Goal: Task Accomplishment & Management: Complete application form

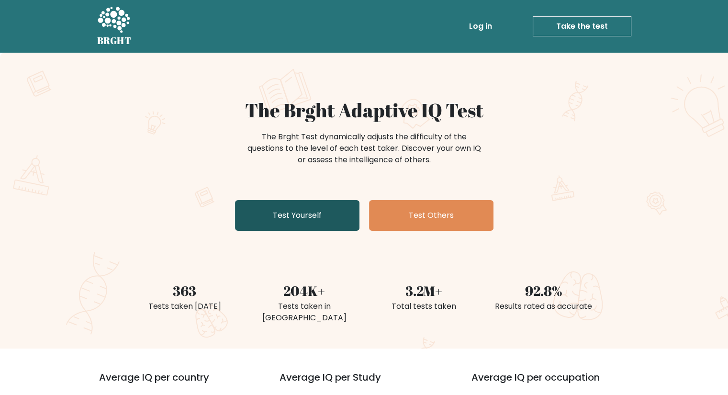
click at [274, 222] on link "Test Yourself" at bounding box center [297, 215] width 124 height 31
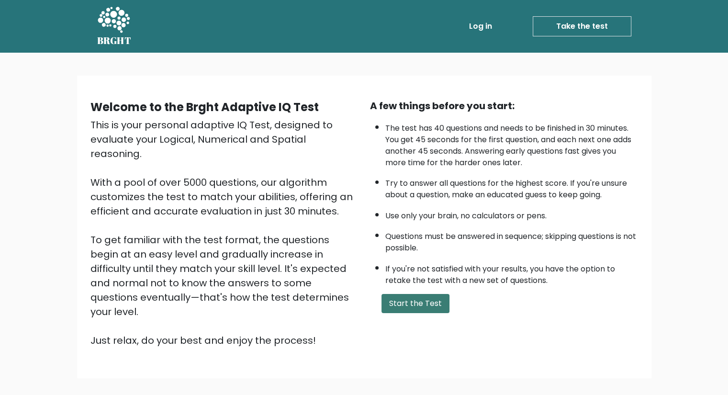
click at [387, 294] on button "Start the Test" at bounding box center [416, 303] width 68 height 19
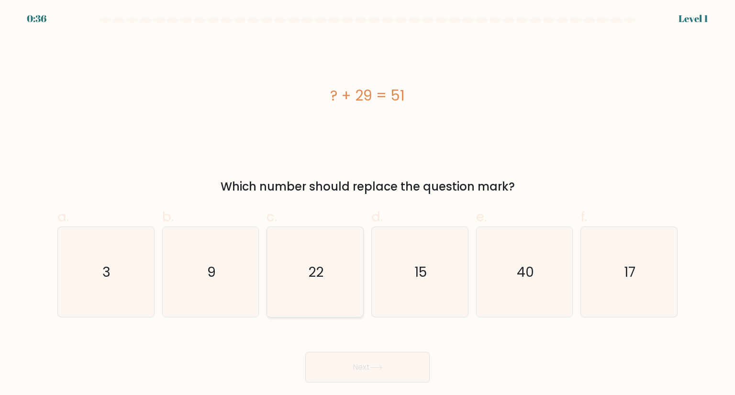
click at [305, 265] on icon "22" at bounding box center [315, 272] width 90 height 90
click at [368, 204] on input "c. 22" at bounding box center [368, 201] width 0 height 6
radio input "true"
click at [325, 363] on button "Next" at bounding box center [367, 367] width 124 height 31
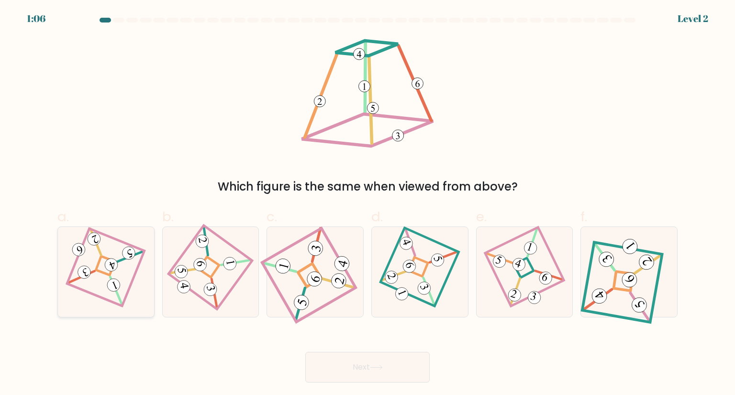
click at [97, 258] on icon at bounding box center [106, 272] width 62 height 72
click at [368, 204] on input "a." at bounding box center [368, 201] width 0 height 6
radio input "true"
click at [552, 301] on icon at bounding box center [525, 272] width 62 height 72
click at [368, 204] on input "e." at bounding box center [368, 201] width 0 height 6
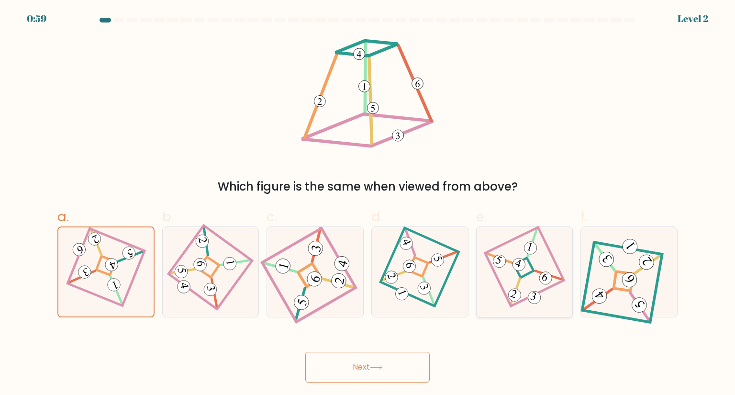
radio input "true"
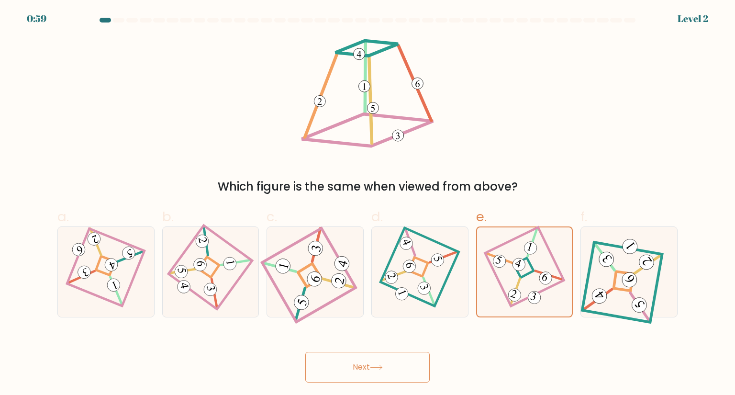
click at [373, 356] on button "Next" at bounding box center [367, 367] width 124 height 31
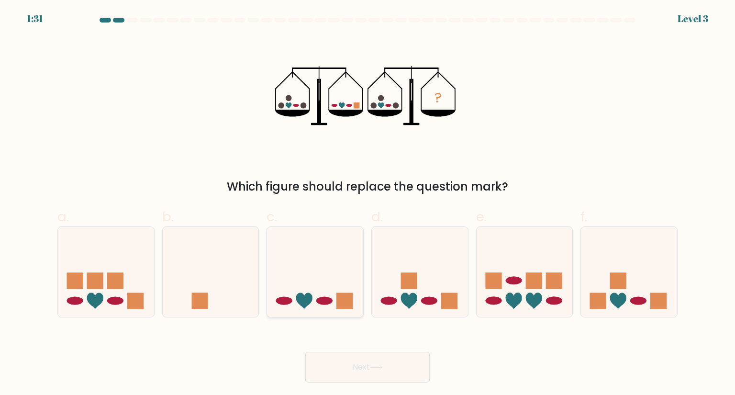
click at [326, 295] on icon at bounding box center [315, 271] width 96 height 79
click at [368, 204] on input "c." at bounding box center [368, 201] width 0 height 6
radio input "true"
click at [369, 373] on button "Next" at bounding box center [367, 367] width 124 height 31
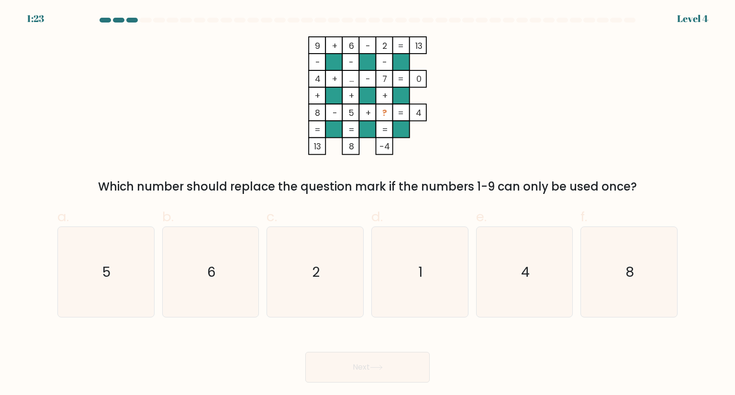
click at [382, 122] on rect at bounding box center [384, 129] width 17 height 17
click at [384, 114] on tspan "?" at bounding box center [384, 113] width 5 height 12
click at [383, 113] on tspan "?" at bounding box center [384, 113] width 5 height 12
click at [451, 135] on icon "9 + 6 - 2 13 - - - 4 + ... - 7 0 + + + 8 - 5 + ? = 4 = = = = 13 8 -4 =" at bounding box center [367, 95] width 287 height 119
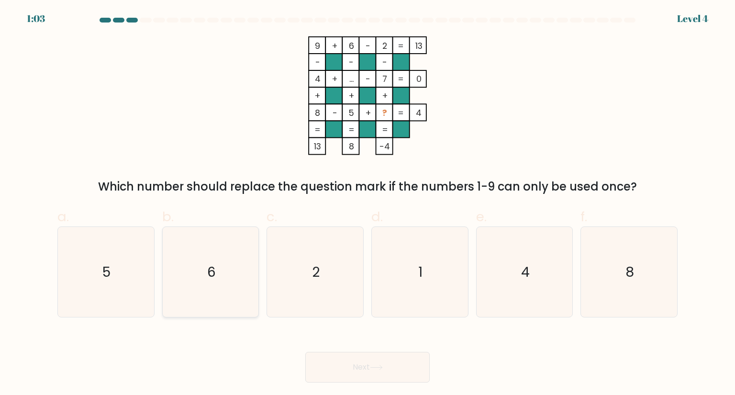
click at [195, 234] on icon "6" at bounding box center [211, 272] width 90 height 90
click at [368, 204] on input "b. 6" at bounding box center [368, 201] width 0 height 6
radio input "true"
click at [324, 359] on button "Next" at bounding box center [367, 367] width 124 height 31
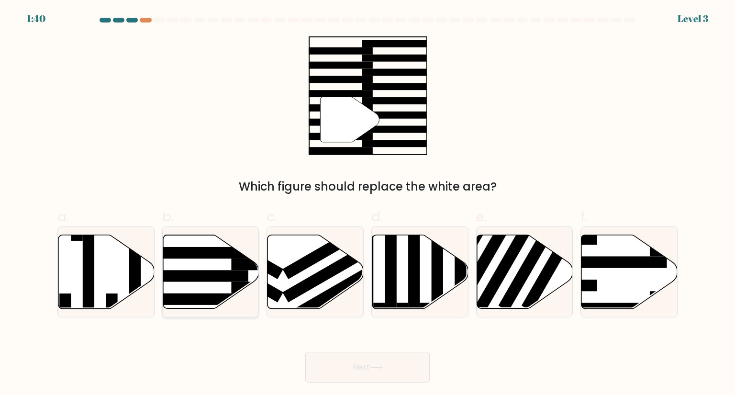
click at [211, 270] on rect at bounding box center [196, 275] width 104 height 11
click at [368, 204] on input "b." at bounding box center [368, 201] width 0 height 6
radio input "true"
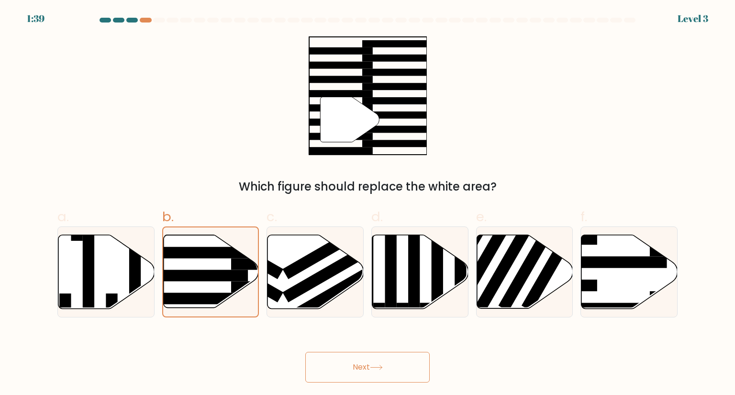
click at [327, 355] on button "Next" at bounding box center [367, 367] width 124 height 31
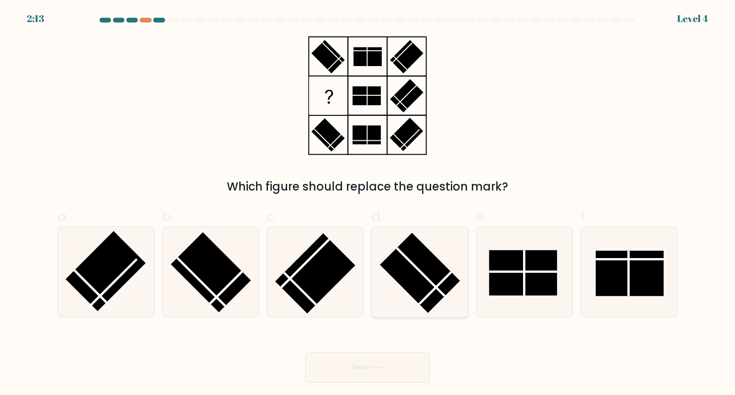
click at [414, 303] on icon at bounding box center [420, 272] width 90 height 90
click at [368, 204] on input "d." at bounding box center [368, 201] width 0 height 6
radio input "true"
click at [387, 362] on button "Next" at bounding box center [367, 367] width 124 height 31
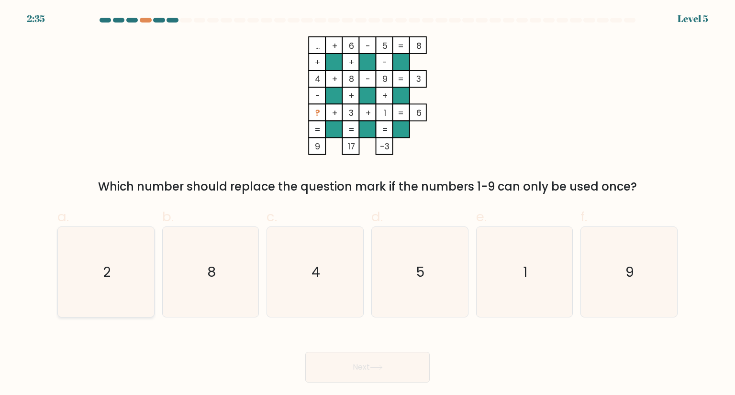
click at [113, 284] on icon "2" at bounding box center [106, 272] width 90 height 90
click at [368, 204] on input "a. 2" at bounding box center [368, 201] width 0 height 6
radio input "true"
click at [327, 362] on button "Next" at bounding box center [367, 367] width 124 height 31
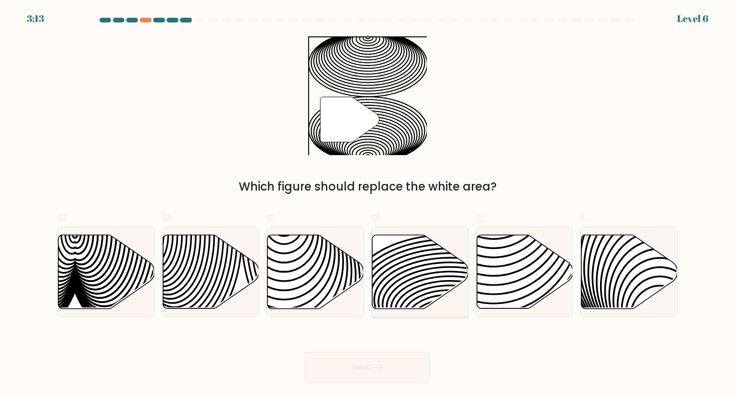
click at [402, 263] on icon at bounding box center [420, 272] width 96 height 74
click at [368, 204] on input "d." at bounding box center [368, 201] width 0 height 6
radio input "true"
click at [369, 385] on body "3:13 Level 6" at bounding box center [367, 197] width 735 height 395
click at [378, 358] on button "Next" at bounding box center [367, 367] width 124 height 31
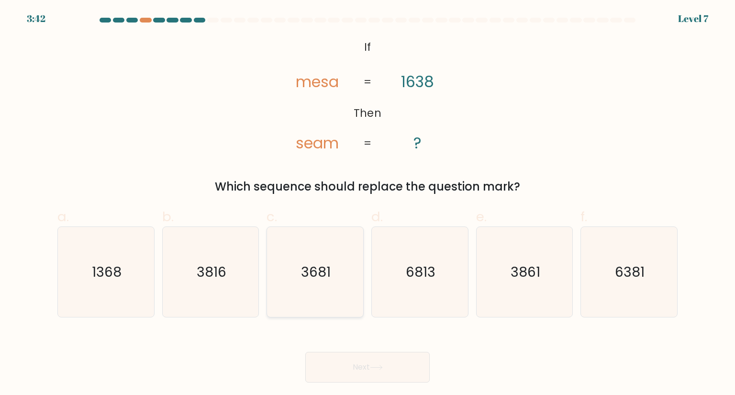
click at [318, 288] on icon "3681" at bounding box center [315, 272] width 90 height 90
click at [368, 204] on input "c. 3681" at bounding box center [368, 201] width 0 height 6
radio input "true"
click at [370, 379] on button "Next" at bounding box center [367, 367] width 124 height 31
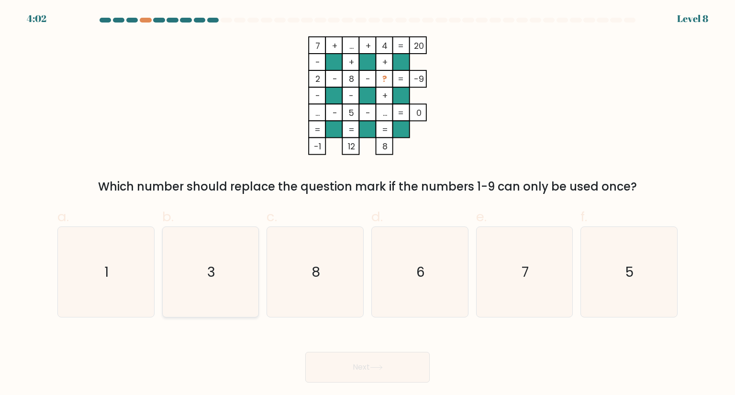
click at [184, 314] on icon "3" at bounding box center [211, 272] width 90 height 90
click at [368, 204] on input "b. 3" at bounding box center [368, 201] width 0 height 6
radio input "true"
click at [358, 375] on button "Next" at bounding box center [367, 367] width 124 height 31
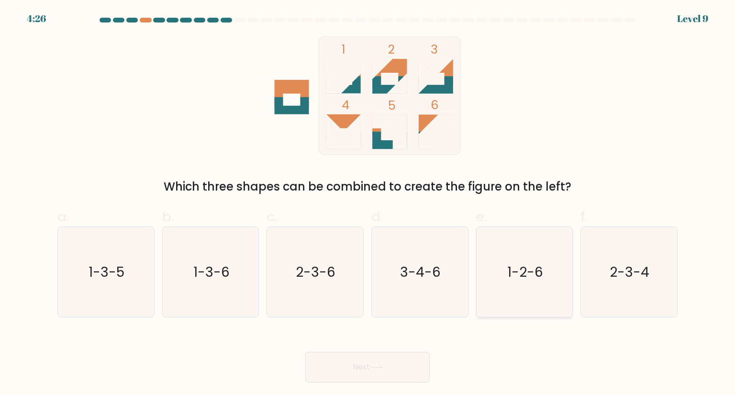
drag, startPoint x: 521, startPoint y: 284, endPoint x: 502, endPoint y: 289, distance: 20.1
click at [522, 287] on icon "1-2-6" at bounding box center [525, 272] width 90 height 90
click at [368, 204] on input "e. 1-2-6" at bounding box center [368, 201] width 0 height 6
radio input "true"
click at [390, 353] on button "Next" at bounding box center [367, 367] width 124 height 31
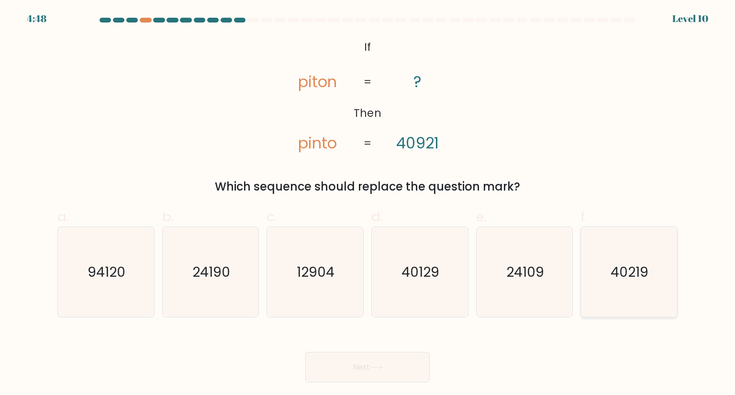
click at [612, 251] on icon "40219" at bounding box center [629, 272] width 90 height 90
click at [368, 204] on input "f. 40219" at bounding box center [368, 201] width 0 height 6
radio input "true"
click at [402, 362] on button "Next" at bounding box center [367, 367] width 124 height 31
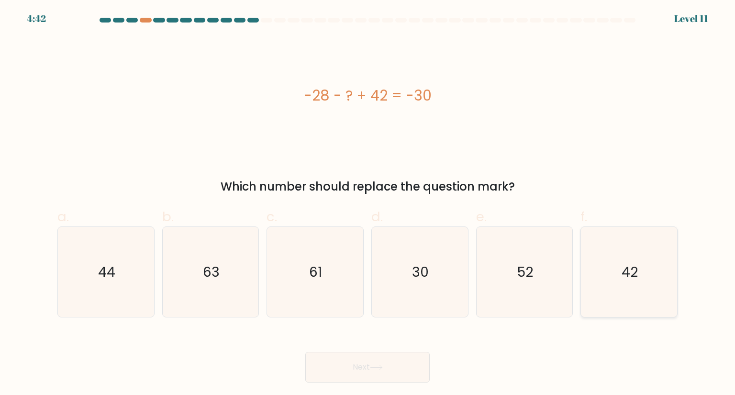
click at [609, 296] on icon "42" at bounding box center [629, 272] width 90 height 90
click at [368, 204] on input "f. 42" at bounding box center [368, 201] width 0 height 6
radio input "true"
click at [335, 365] on button "Next" at bounding box center [367, 367] width 124 height 31
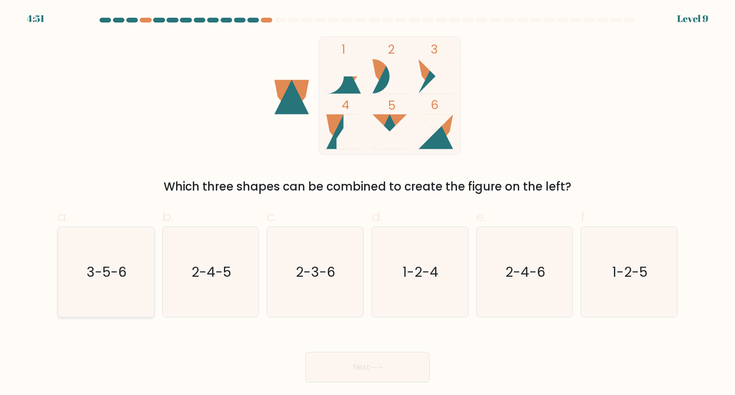
click at [66, 304] on icon "3-5-6" at bounding box center [106, 272] width 90 height 90
click at [368, 204] on input "a. 3-5-6" at bounding box center [368, 201] width 0 height 6
radio input "true"
drag, startPoint x: 368, startPoint y: 376, endPoint x: 357, endPoint y: 372, distance: 11.7
click at [364, 376] on button "Next" at bounding box center [367, 367] width 124 height 31
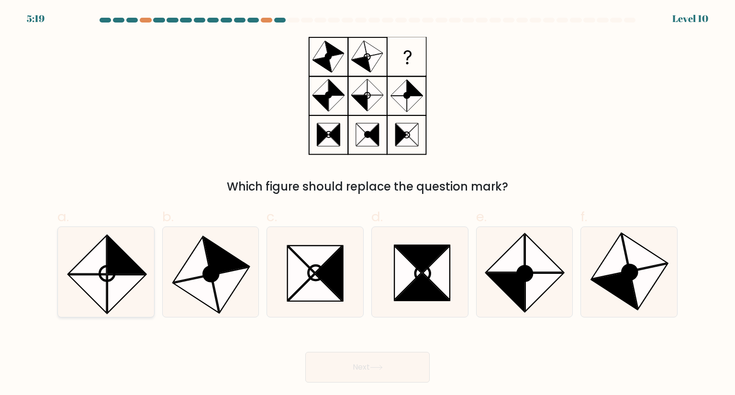
click at [112, 256] on icon at bounding box center [127, 255] width 38 height 38
click at [368, 204] on input "a." at bounding box center [368, 201] width 0 height 6
radio input "true"
click at [226, 285] on icon at bounding box center [230, 289] width 37 height 45
click at [368, 204] on input "b." at bounding box center [368, 201] width 0 height 6
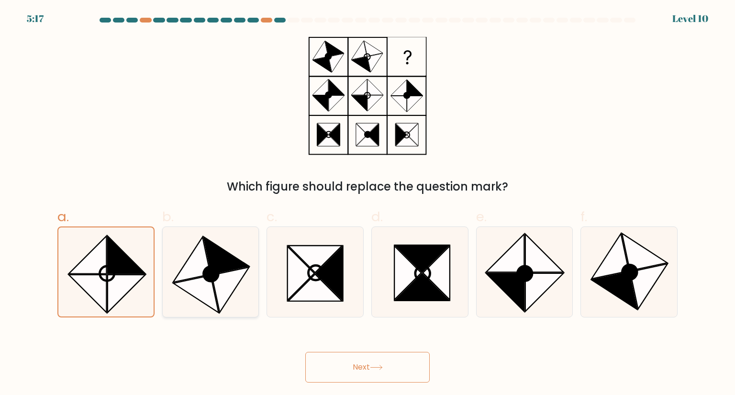
radio input "true"
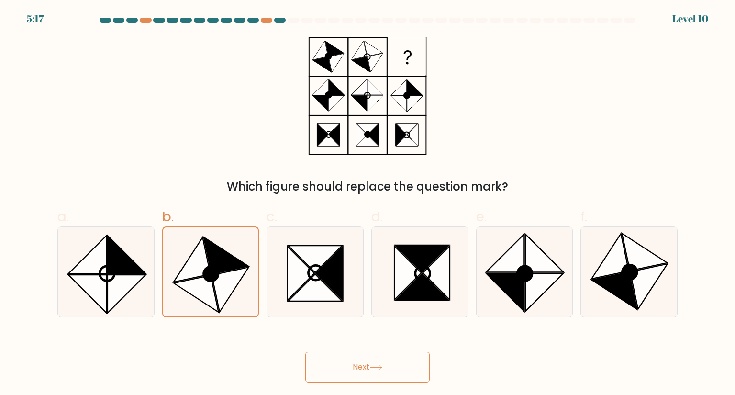
click at [362, 377] on button "Next" at bounding box center [367, 367] width 124 height 31
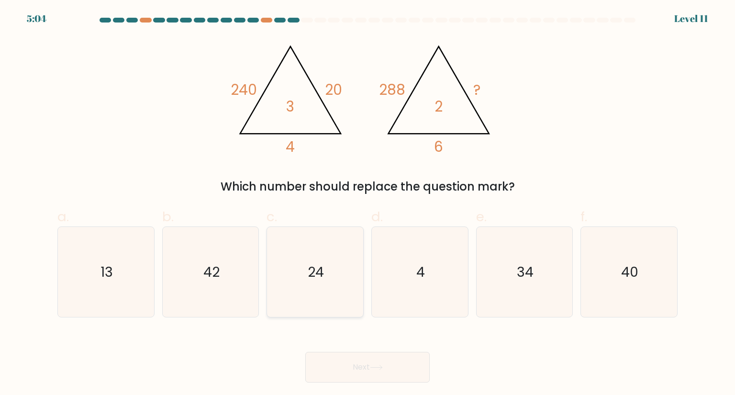
click at [349, 271] on icon "24" at bounding box center [315, 272] width 90 height 90
click at [368, 204] on input "c. 24" at bounding box center [368, 201] width 0 height 6
radio input "true"
click at [365, 370] on button "Next" at bounding box center [367, 367] width 124 height 31
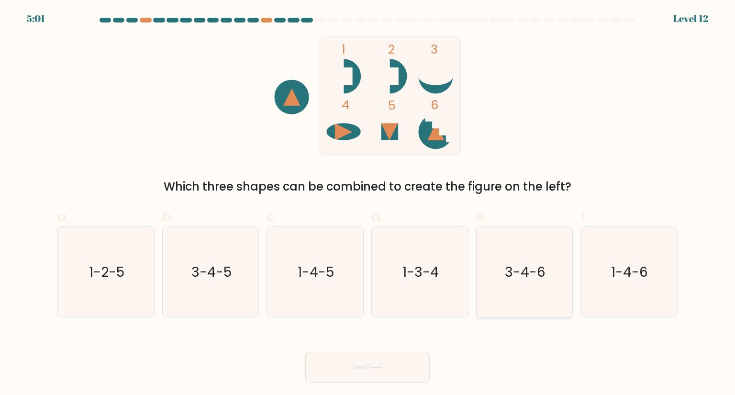
click at [498, 302] on icon "3-4-6" at bounding box center [525, 272] width 90 height 90
click at [368, 204] on input "e. 3-4-6" at bounding box center [368, 201] width 0 height 6
radio input "true"
click at [380, 371] on button "Next" at bounding box center [367, 367] width 124 height 31
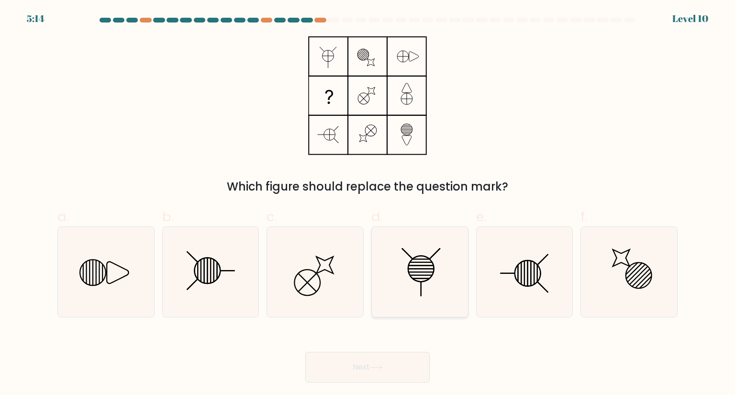
click at [417, 293] on icon at bounding box center [420, 272] width 90 height 90
click at [368, 204] on input "d." at bounding box center [368, 201] width 0 height 6
radio input "true"
click at [228, 280] on icon at bounding box center [211, 272] width 90 height 90
click at [368, 204] on input "b." at bounding box center [368, 201] width 0 height 6
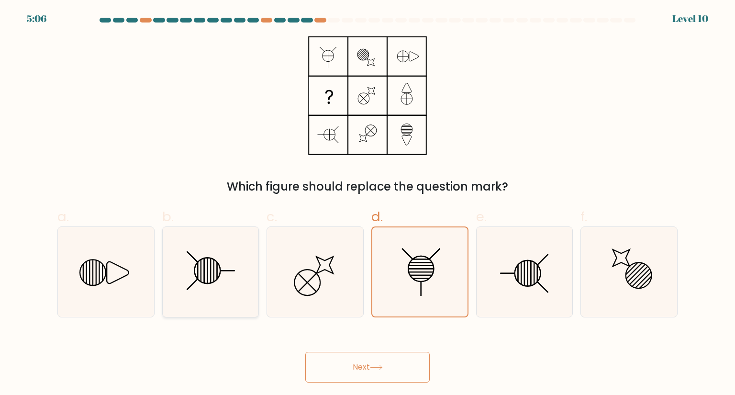
radio input "true"
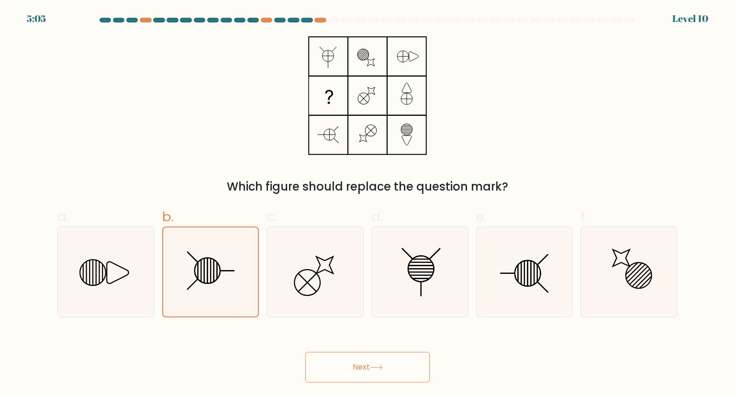
click at [348, 352] on button "Next" at bounding box center [367, 367] width 124 height 31
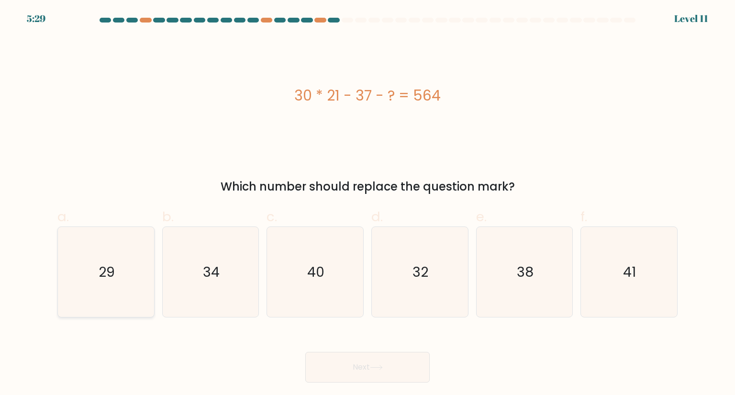
click at [87, 272] on icon "29" at bounding box center [106, 272] width 90 height 90
click at [368, 204] on input "a. 29" at bounding box center [368, 201] width 0 height 6
radio input "true"
click at [359, 382] on button "Next" at bounding box center [367, 367] width 124 height 31
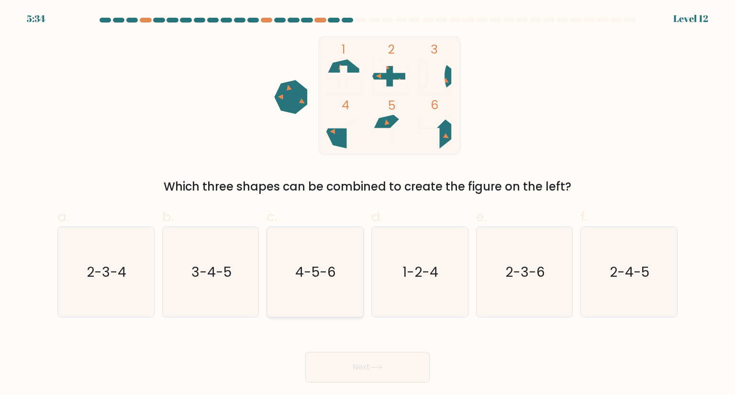
click at [333, 307] on icon "4-5-6" at bounding box center [315, 272] width 90 height 90
click at [368, 204] on input "c. 4-5-6" at bounding box center [368, 201] width 0 height 6
radio input "true"
click at [381, 382] on body "5:33 Level 12" at bounding box center [367, 197] width 735 height 395
click at [381, 371] on button "Next" at bounding box center [367, 367] width 124 height 31
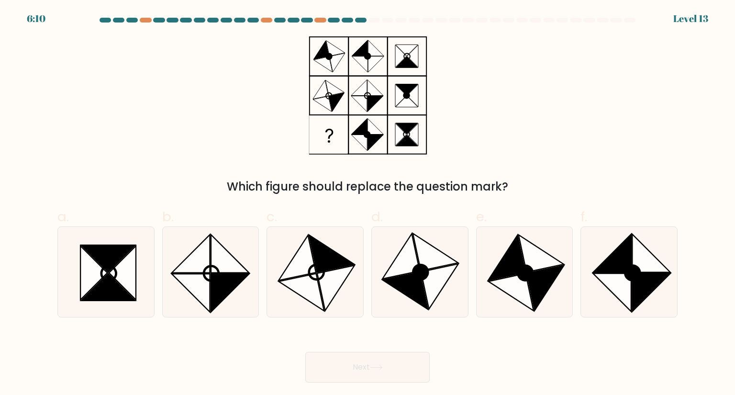
click at [318, 14] on div "6:10 Level 13" at bounding box center [367, 13] width 735 height 26
click at [610, 276] on icon at bounding box center [613, 292] width 38 height 38
click at [368, 204] on input "f." at bounding box center [368, 201] width 0 height 6
radio input "true"
click at [371, 362] on button "Next" at bounding box center [367, 367] width 124 height 31
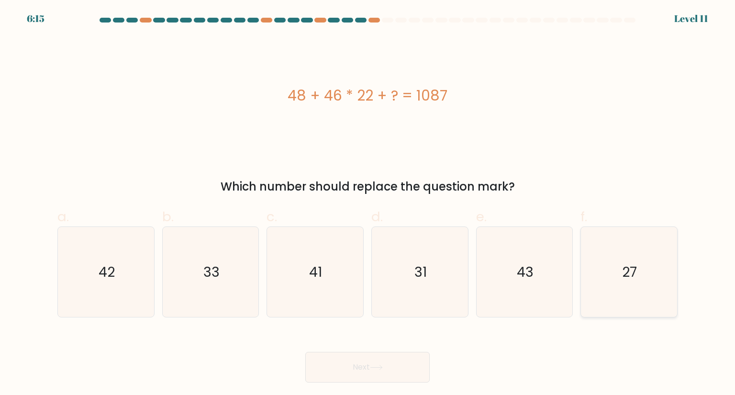
click at [644, 298] on icon "27" at bounding box center [629, 272] width 90 height 90
click at [368, 204] on input "f. 27" at bounding box center [368, 201] width 0 height 6
radio input "true"
click at [421, 377] on button "Next" at bounding box center [367, 367] width 124 height 31
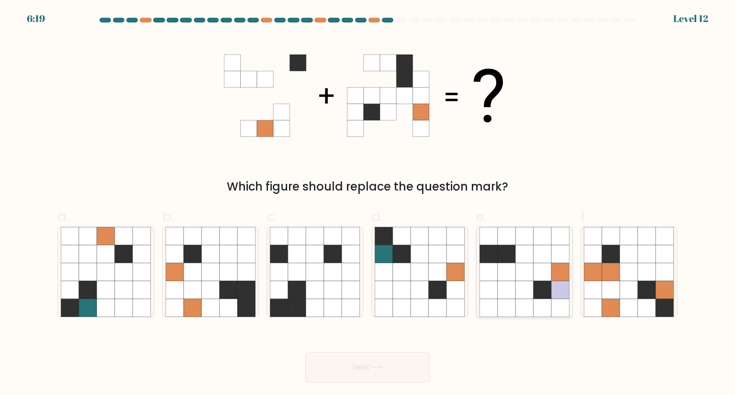
click at [510, 304] on icon at bounding box center [507, 308] width 18 height 18
click at [368, 204] on input "e." at bounding box center [368, 201] width 0 height 6
radio input "true"
click at [382, 367] on icon at bounding box center [376, 367] width 13 height 5
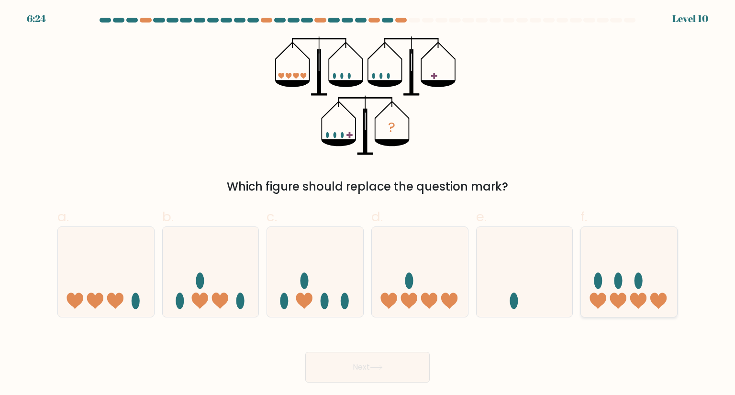
click at [651, 273] on icon at bounding box center [629, 271] width 96 height 79
click at [368, 204] on input "f." at bounding box center [368, 201] width 0 height 6
radio input "true"
click at [383, 369] on icon at bounding box center [376, 367] width 13 height 5
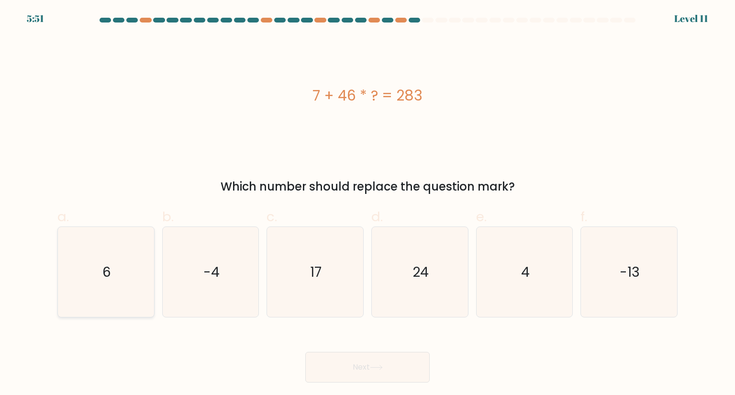
click at [152, 269] on div "6" at bounding box center [105, 271] width 97 height 91
click at [368, 204] on input "a. 6" at bounding box center [368, 201] width 0 height 6
radio input "true"
click at [408, 380] on button "Next" at bounding box center [367, 367] width 124 height 31
click at [402, 372] on button "Next" at bounding box center [367, 367] width 124 height 31
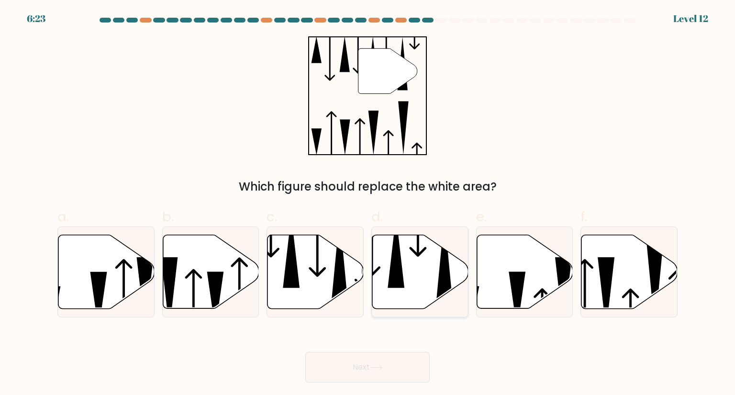
click at [423, 280] on icon at bounding box center [420, 272] width 96 height 74
click at [368, 204] on input "d." at bounding box center [368, 201] width 0 height 6
radio input "true"
click at [399, 372] on button "Next" at bounding box center [367, 367] width 124 height 31
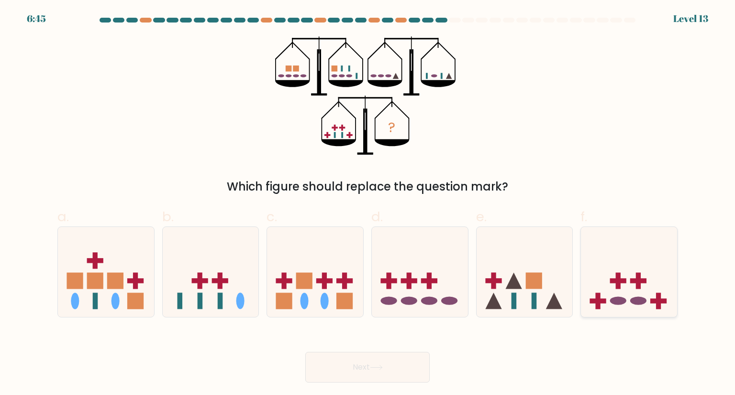
drag, startPoint x: 619, startPoint y: 292, endPoint x: 610, endPoint y: 298, distance: 11.7
click at [619, 292] on icon at bounding box center [629, 271] width 96 height 79
click at [368, 204] on input "f." at bounding box center [368, 201] width 0 height 6
radio input "true"
click at [346, 367] on button "Next" at bounding box center [367, 367] width 124 height 31
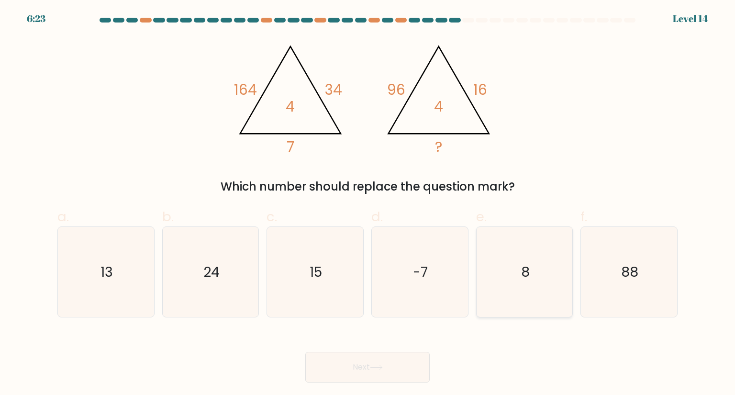
click at [522, 283] on icon "8" at bounding box center [525, 272] width 90 height 90
click at [368, 204] on input "e. 8" at bounding box center [368, 201] width 0 height 6
radio input "true"
click at [379, 375] on button "Next" at bounding box center [367, 367] width 124 height 31
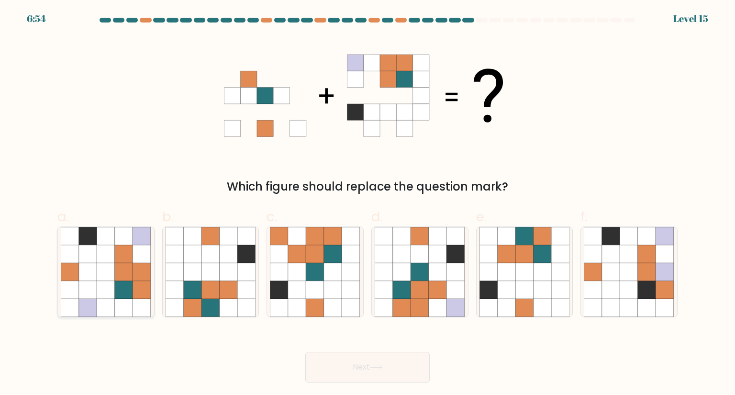
click at [66, 274] on icon at bounding box center [70, 272] width 18 height 18
click at [368, 204] on input "a." at bounding box center [368, 201] width 0 height 6
radio input "true"
click at [384, 374] on button "Next" at bounding box center [367, 367] width 124 height 31
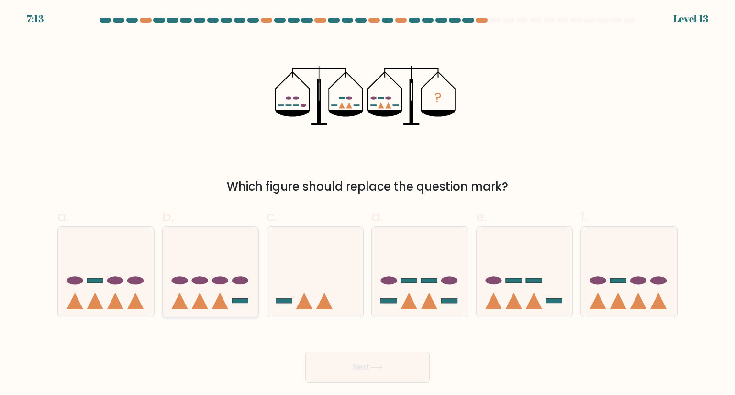
click at [201, 298] on icon at bounding box center [199, 301] width 16 height 16
click at [368, 204] on input "b." at bounding box center [368, 201] width 0 height 6
radio input "true"
click at [379, 360] on button "Next" at bounding box center [367, 367] width 124 height 31
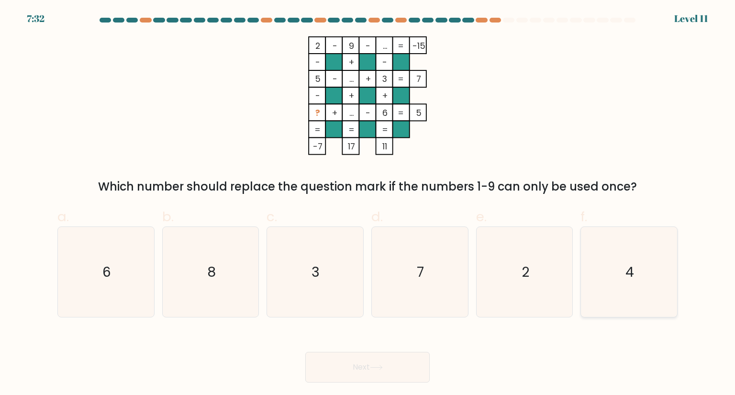
drag, startPoint x: 657, startPoint y: 271, endPoint x: 621, endPoint y: 276, distance: 35.7
click at [657, 271] on icon "4" at bounding box center [629, 272] width 90 height 90
click at [368, 204] on input "f. 4" at bounding box center [368, 201] width 0 height 6
radio input "true"
click at [375, 355] on button "Next" at bounding box center [367, 367] width 124 height 31
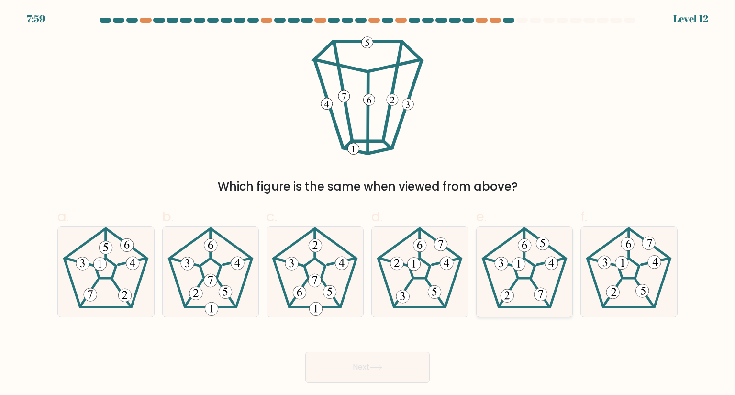
click at [542, 301] on 678 at bounding box center [540, 294] width 13 height 13
click at [368, 204] on input "e." at bounding box center [368, 201] width 0 height 6
radio input "true"
click at [393, 346] on div "Next" at bounding box center [368, 356] width 632 height 54
click at [391, 352] on button "Next" at bounding box center [367, 367] width 124 height 31
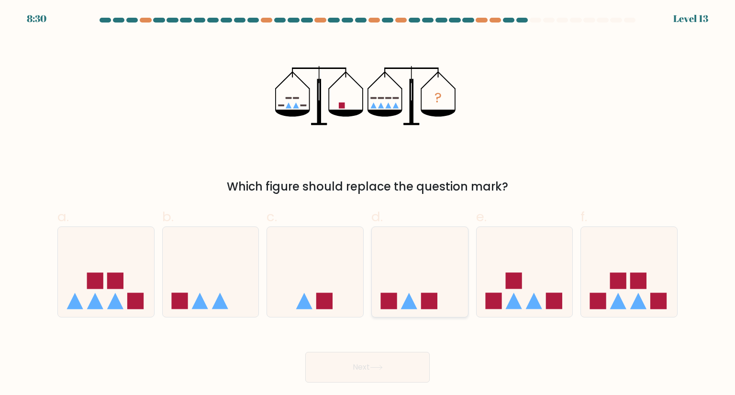
click at [439, 279] on icon at bounding box center [420, 271] width 96 height 79
click at [368, 204] on input "d." at bounding box center [368, 201] width 0 height 6
radio input "true"
click at [414, 359] on button "Next" at bounding box center [367, 367] width 124 height 31
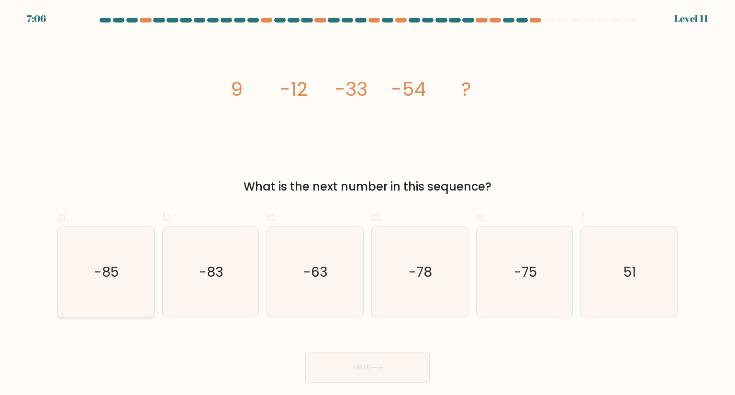
drag, startPoint x: 86, startPoint y: 290, endPoint x: 117, endPoint y: 301, distance: 32.8
click at [86, 291] on icon "-85" at bounding box center [106, 272] width 90 height 90
click at [368, 204] on input "a. -85" at bounding box center [368, 201] width 0 height 6
radio input "true"
click at [350, 371] on button "Next" at bounding box center [367, 367] width 124 height 31
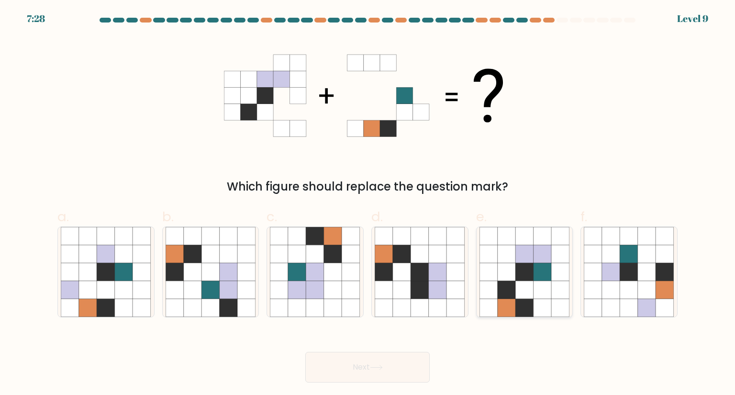
click at [539, 272] on icon at bounding box center [543, 272] width 18 height 18
click at [368, 204] on input "e." at bounding box center [368, 201] width 0 height 6
radio input "true"
click at [353, 354] on button "Next" at bounding box center [367, 367] width 124 height 31
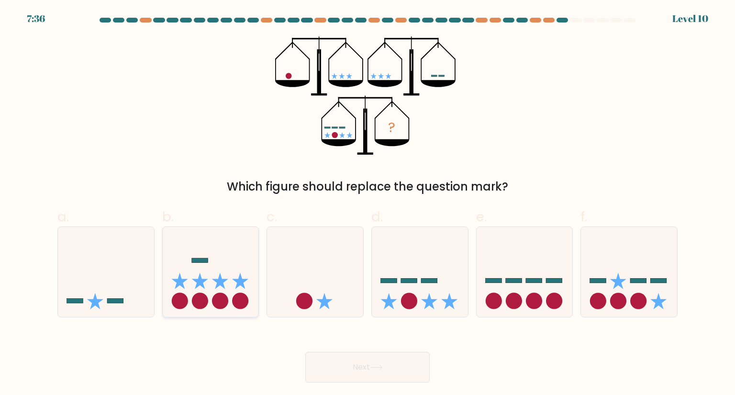
click at [208, 303] on circle at bounding box center [200, 301] width 16 height 16
click at [368, 204] on input "b." at bounding box center [368, 201] width 0 height 6
radio input "true"
click at [338, 361] on button "Next" at bounding box center [367, 367] width 124 height 31
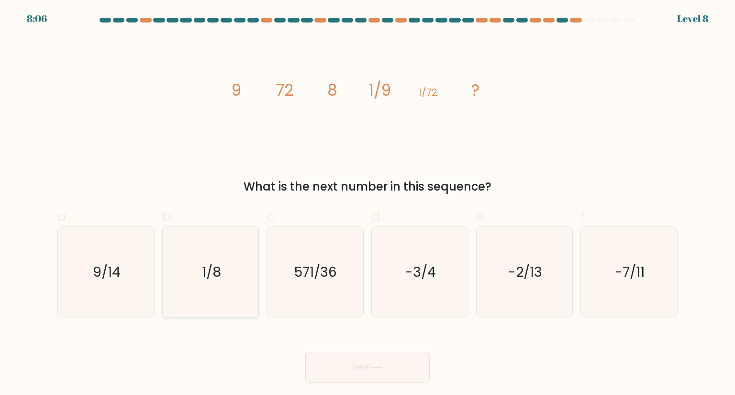
click at [198, 274] on icon "1/8" at bounding box center [211, 272] width 90 height 90
click at [368, 204] on input "b. 1/8" at bounding box center [368, 201] width 0 height 6
radio input "true"
click at [411, 368] on button "Next" at bounding box center [367, 367] width 124 height 31
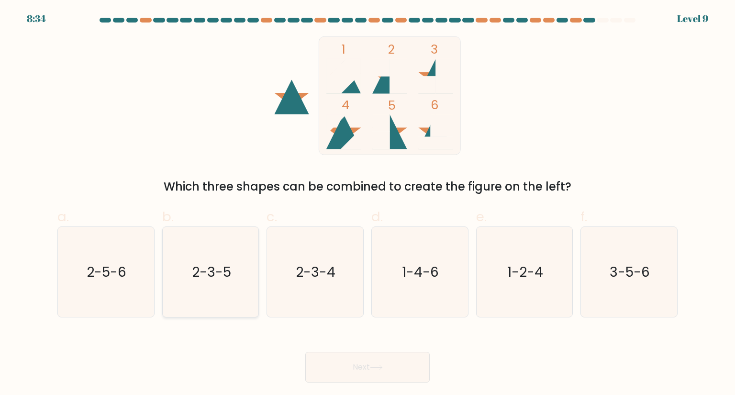
click at [256, 285] on div "2-3-5" at bounding box center [210, 271] width 97 height 91
click at [368, 204] on input "b. 2-3-5" at bounding box center [368, 201] width 0 height 6
radio input "true"
click at [295, 346] on div "Next" at bounding box center [368, 356] width 632 height 54
click at [318, 361] on button "Next" at bounding box center [367, 367] width 124 height 31
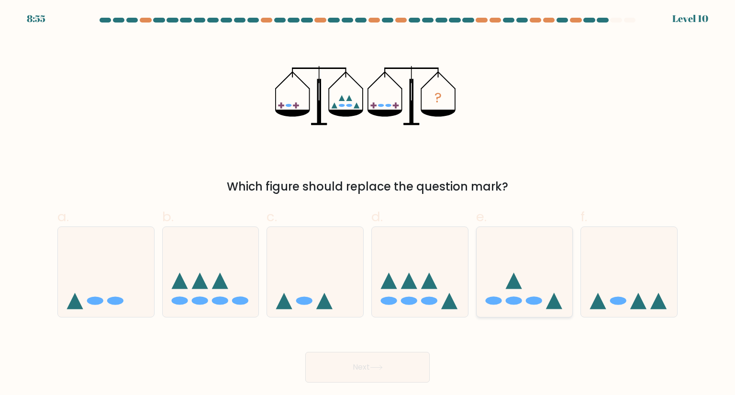
click at [518, 314] on div at bounding box center [524, 271] width 97 height 91
click at [368, 204] on input "e." at bounding box center [368, 201] width 0 height 6
radio input "true"
click at [194, 288] on icon at bounding box center [199, 280] width 16 height 16
click at [368, 204] on input "b." at bounding box center [368, 201] width 0 height 6
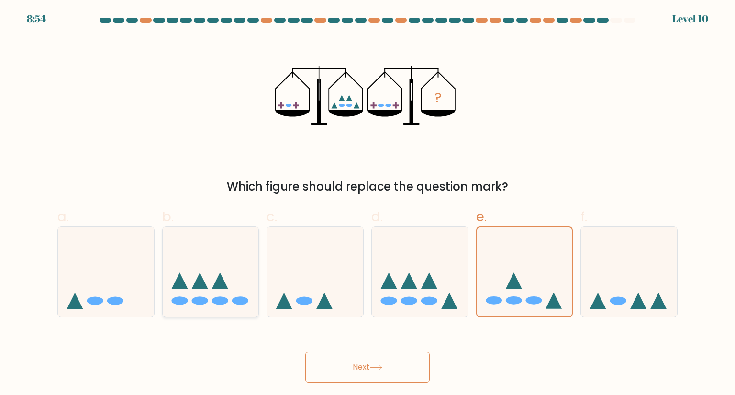
radio input "true"
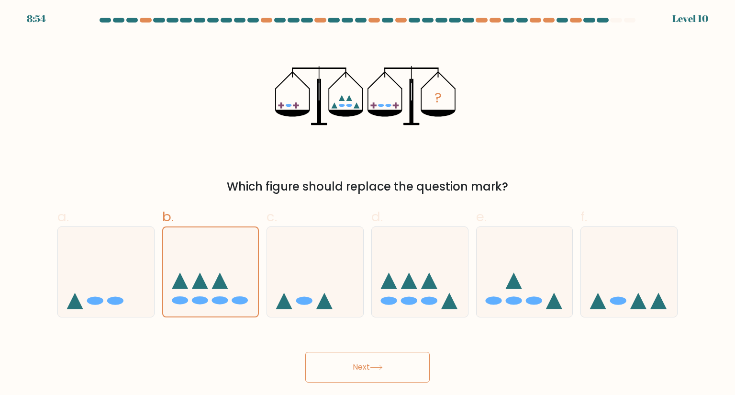
click at [417, 366] on button "Next" at bounding box center [367, 367] width 124 height 31
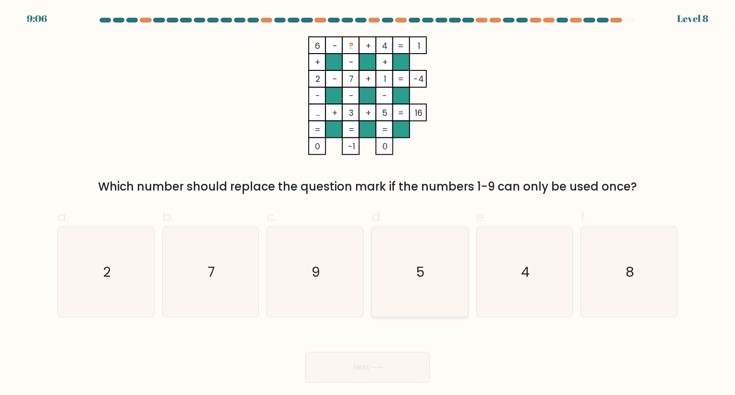
click at [413, 288] on icon "5" at bounding box center [420, 272] width 90 height 90
click at [368, 204] on input "d. 5" at bounding box center [368, 201] width 0 height 6
radio input "true"
click at [365, 370] on button "Next" at bounding box center [367, 367] width 124 height 31
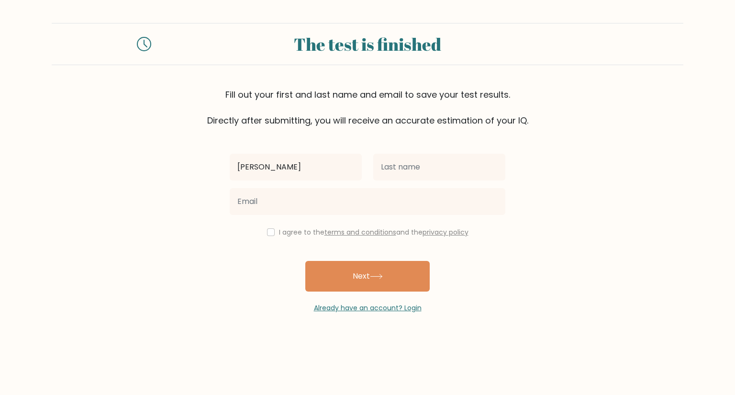
type input "Joseph Fidel"
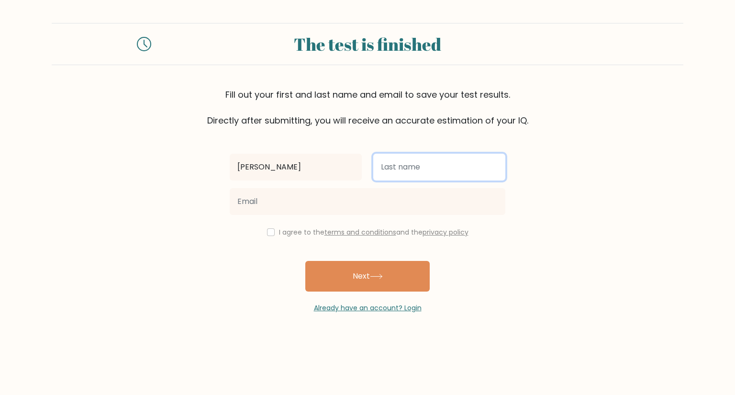
click at [402, 175] on input "text" at bounding box center [439, 167] width 132 height 27
type input "Costales"
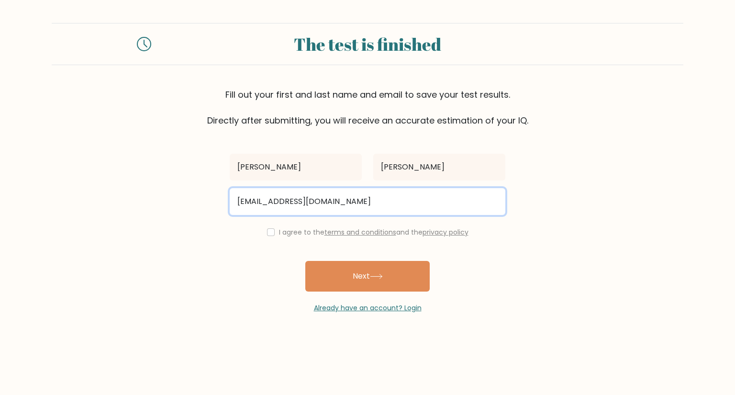
type input "josephfidel09@gmail.com"
click at [305, 261] on button "Next" at bounding box center [367, 276] width 124 height 31
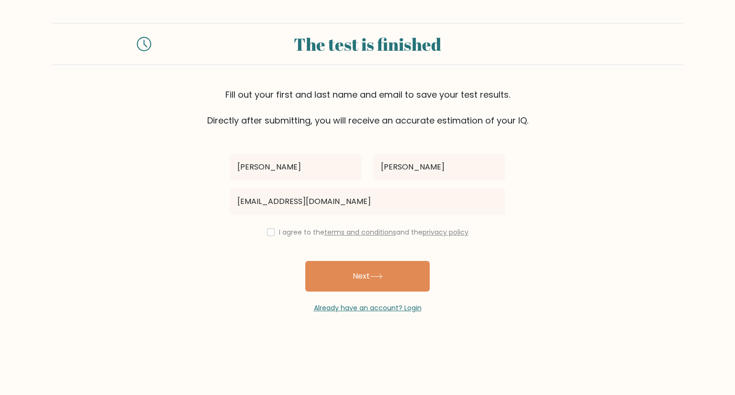
click at [263, 235] on div "I agree to the terms and conditions and the privacy policy" at bounding box center [367, 231] width 287 height 11
click at [267, 235] on input "checkbox" at bounding box center [271, 232] width 8 height 8
checkbox input "true"
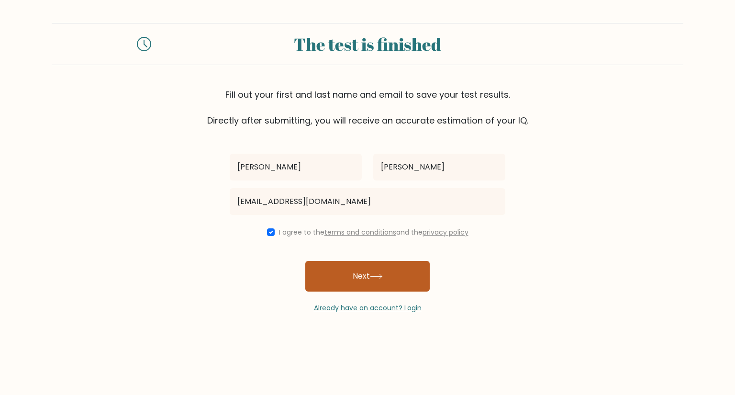
click at [308, 261] on button "Next" at bounding box center [367, 276] width 124 height 31
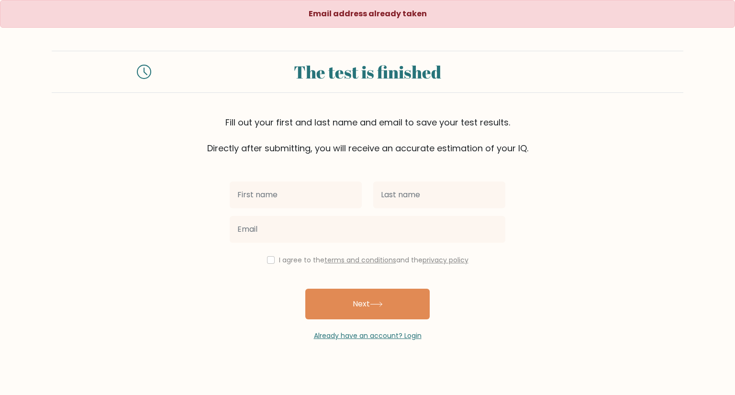
click at [317, 196] on input "text" at bounding box center [296, 194] width 132 height 27
type input "[PERSON_NAME]"
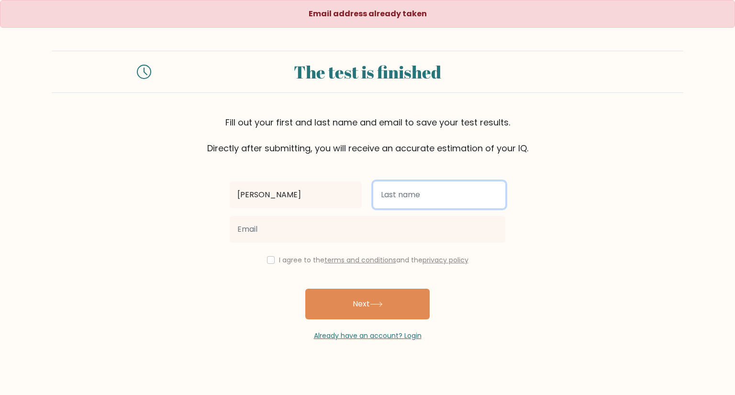
click at [421, 193] on input "text" at bounding box center [439, 194] width 132 height 27
type input "[PERSON_NAME]"
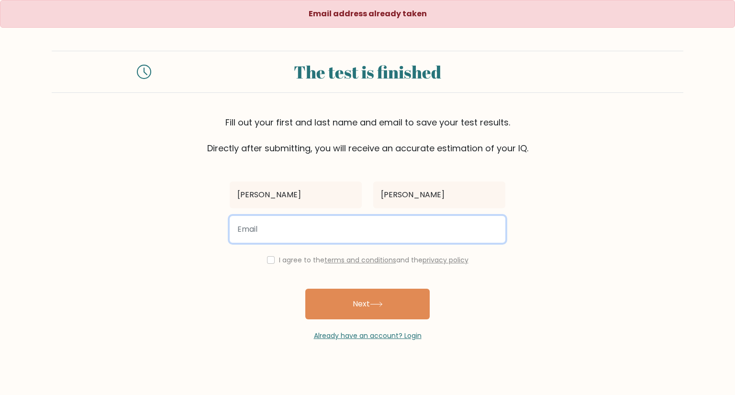
click at [437, 223] on input "email" at bounding box center [368, 229] width 276 height 27
click at [366, 232] on input "email" at bounding box center [368, 229] width 276 height 27
type input "josephfidel06@gmail.com"
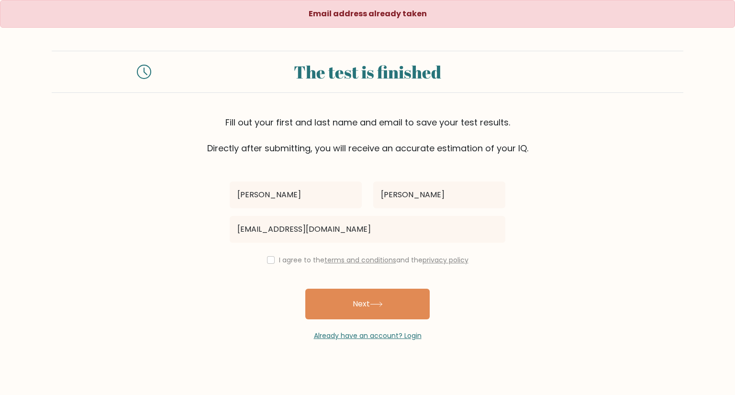
click at [280, 268] on div "Joseph Fidel Costales josephfidel06@gmail.com I agree to the terms and conditio…" at bounding box center [367, 248] width 287 height 186
click at [266, 253] on div "Joseph Fidel Costales josephfidel06@gmail.com I agree to the terms and conditio…" at bounding box center [367, 248] width 287 height 186
click at [276, 264] on div "I agree to the terms and conditions and the privacy policy" at bounding box center [367, 259] width 287 height 11
click at [273, 263] on div "I agree to the terms and conditions and the privacy policy" at bounding box center [367, 259] width 287 height 11
click at [270, 259] on input "checkbox" at bounding box center [271, 260] width 8 height 8
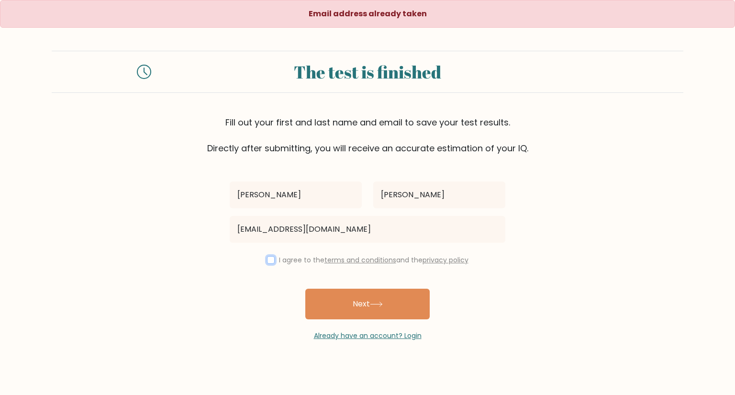
checkbox input "true"
click at [337, 299] on button "Next" at bounding box center [367, 304] width 124 height 31
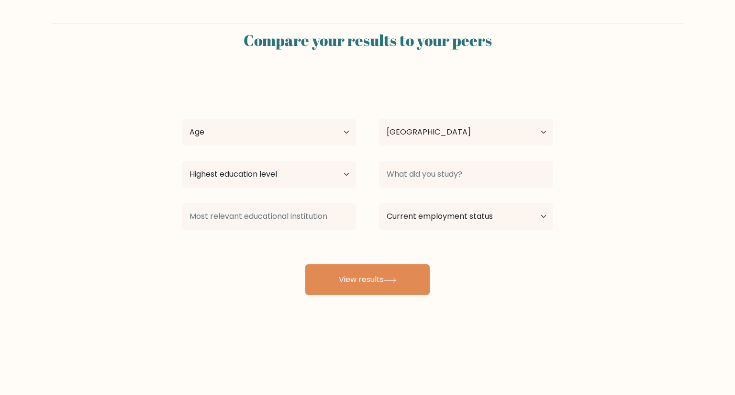
select select "PH"
click at [331, 130] on select "Age Under [DEMOGRAPHIC_DATA] [DEMOGRAPHIC_DATA] [DEMOGRAPHIC_DATA] [DEMOGRAPHIC…" at bounding box center [269, 132] width 174 height 27
select select "18_24"
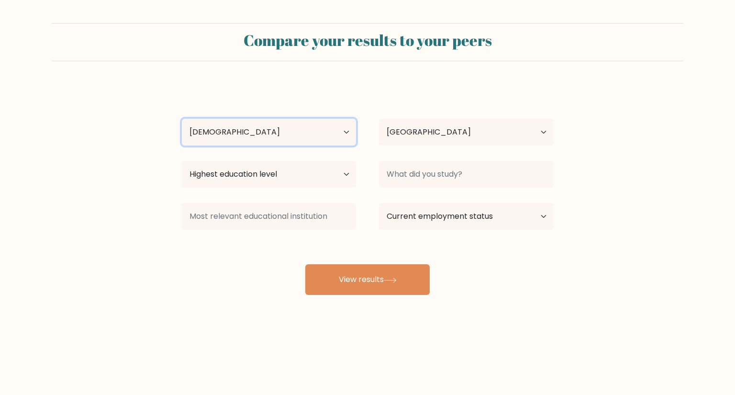
click at [182, 119] on select "Age Under [DEMOGRAPHIC_DATA] [DEMOGRAPHIC_DATA] [DEMOGRAPHIC_DATA] [DEMOGRAPHIC…" at bounding box center [269, 132] width 174 height 27
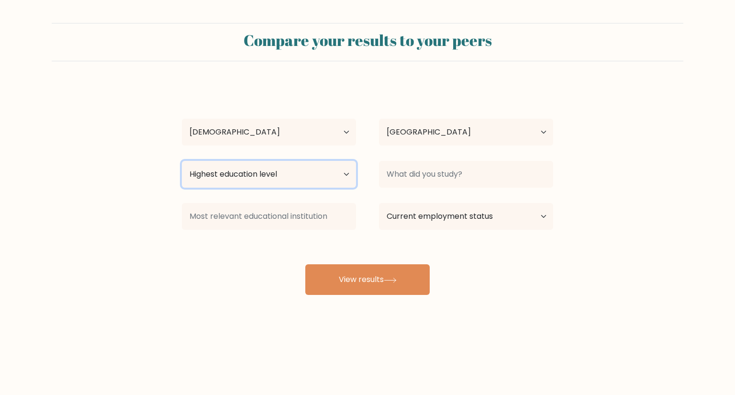
click at [321, 178] on select "Highest education level No schooling Primary Lower Secondary Upper Secondary Oc…" at bounding box center [269, 174] width 174 height 27
click at [51, 235] on form "Compare your results to your peers Joseph Fidel Costales Age Under 18 years old…" at bounding box center [367, 159] width 735 height 272
click at [248, 278] on div "Joseph Fidel Costales Age Under 18 years old 18-24 years old 25-34 years old 35…" at bounding box center [367, 189] width 383 height 211
click at [468, 295] on div "Compare your results to your peers Joseph Fidel Costales Age Under 18 years old…" at bounding box center [367, 181] width 735 height 363
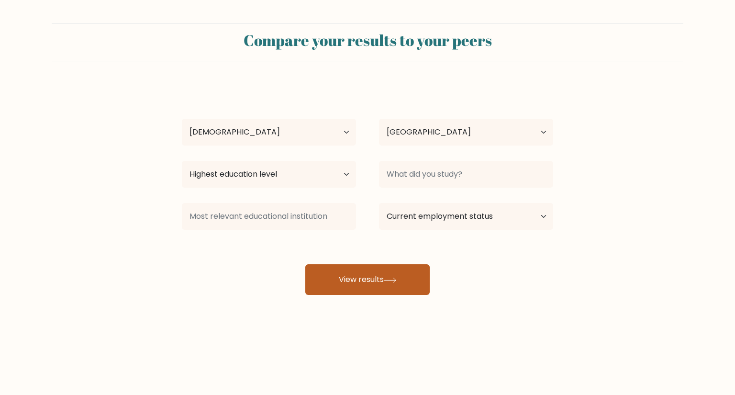
click at [390, 288] on button "View results" at bounding box center [367, 279] width 124 height 31
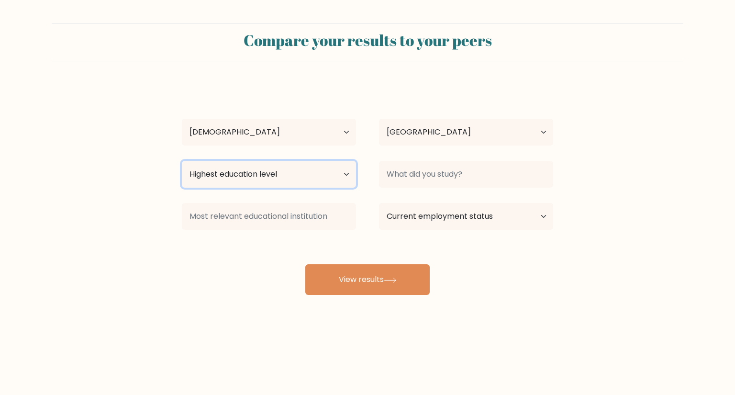
click at [334, 177] on select "Highest education level No schooling Primary Lower Secondary Upper Secondary Oc…" at bounding box center [269, 174] width 174 height 27
select select "occupation_specific"
click at [182, 161] on select "Highest education level No schooling Primary Lower Secondary Upper Secondary Oc…" at bounding box center [269, 174] width 174 height 27
click at [247, 292] on div "Joseph Fidel Costales Age Under 18 years old 18-24 years old 25-34 years old 35…" at bounding box center [367, 189] width 383 height 211
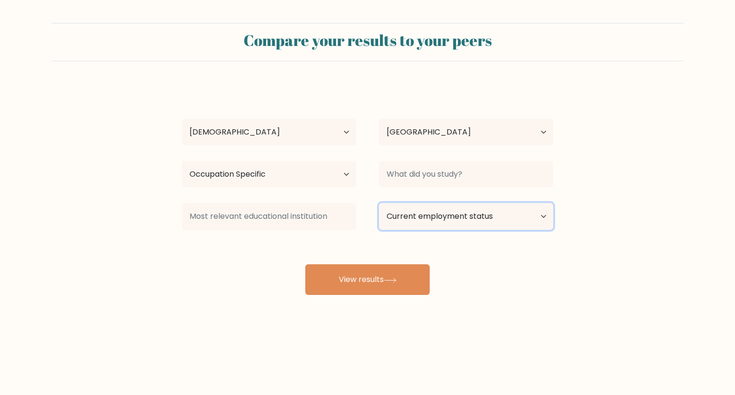
click at [467, 222] on select "Current employment status Employed Student Retired Other / prefer not to answer" at bounding box center [466, 216] width 174 height 27
select select "other"
click at [379, 203] on select "Current employment status Employed Student Retired Other / prefer not to answer" at bounding box center [466, 216] width 174 height 27
click at [250, 241] on div "Joseph Fidel Costales Age Under 18 years old 18-24 years old 25-34 years old 35…" at bounding box center [367, 189] width 383 height 211
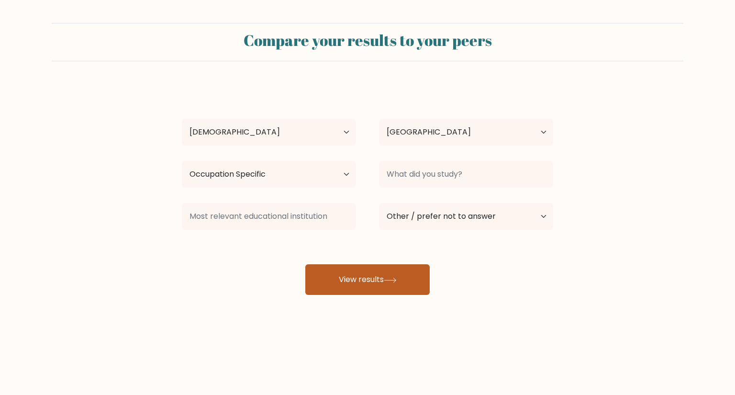
click at [389, 272] on button "View results" at bounding box center [367, 279] width 124 height 31
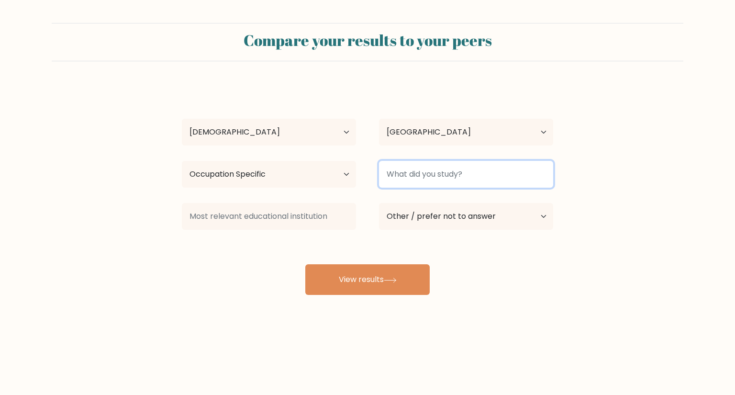
click at [442, 177] on input at bounding box center [466, 174] width 174 height 27
type input "IT"
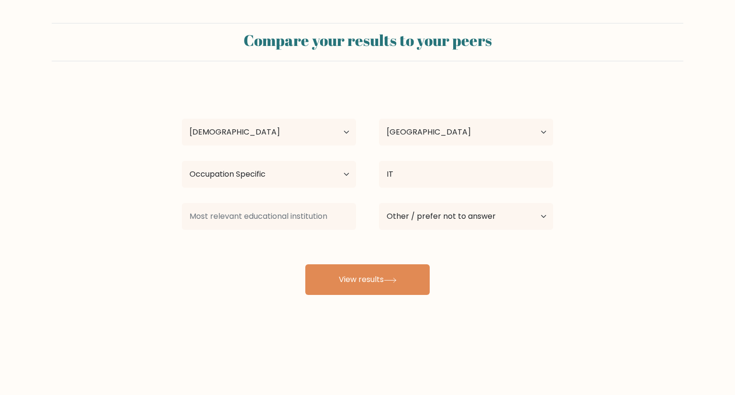
drag, startPoint x: 105, startPoint y: 245, endPoint x: 121, endPoint y: 260, distance: 22.3
click at [109, 250] on form "Compare your results to your peers Joseph Fidel Costales Age Under 18 years old…" at bounding box center [367, 159] width 735 height 272
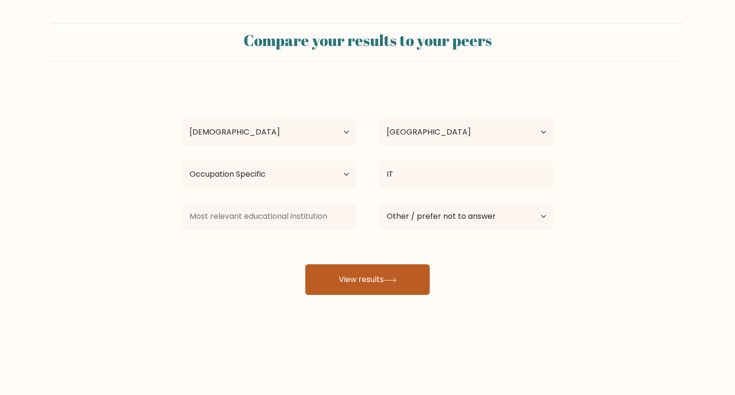
click at [326, 284] on button "View results" at bounding box center [367, 279] width 124 height 31
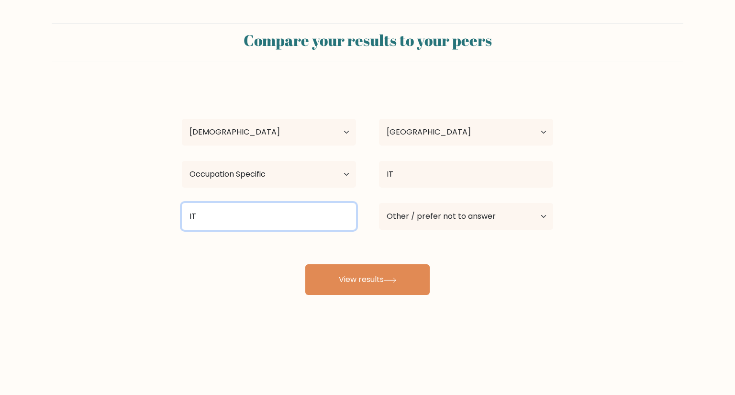
type input "IT"
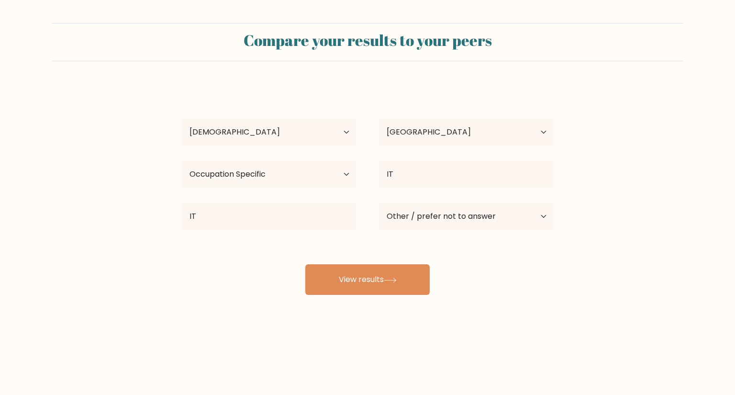
drag, startPoint x: 196, startPoint y: 298, endPoint x: 201, endPoint y: 297, distance: 5.3
click at [197, 297] on div "Compare your results to your peers Joseph Fidel Costales Age Under 18 years old…" at bounding box center [367, 181] width 735 height 363
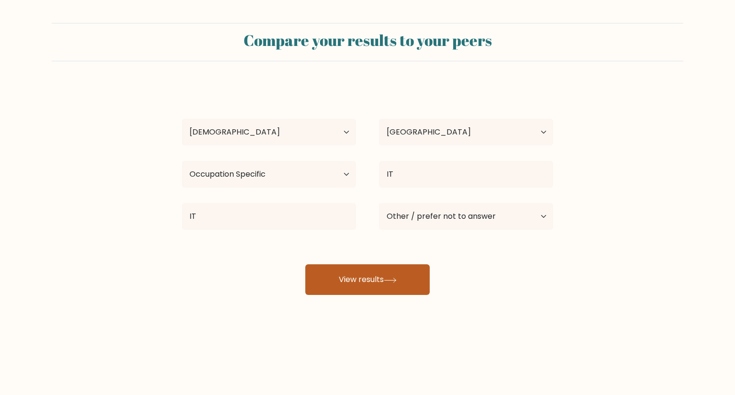
click at [390, 277] on button "View results" at bounding box center [367, 279] width 124 height 31
